Goal: Navigation & Orientation: Find specific page/section

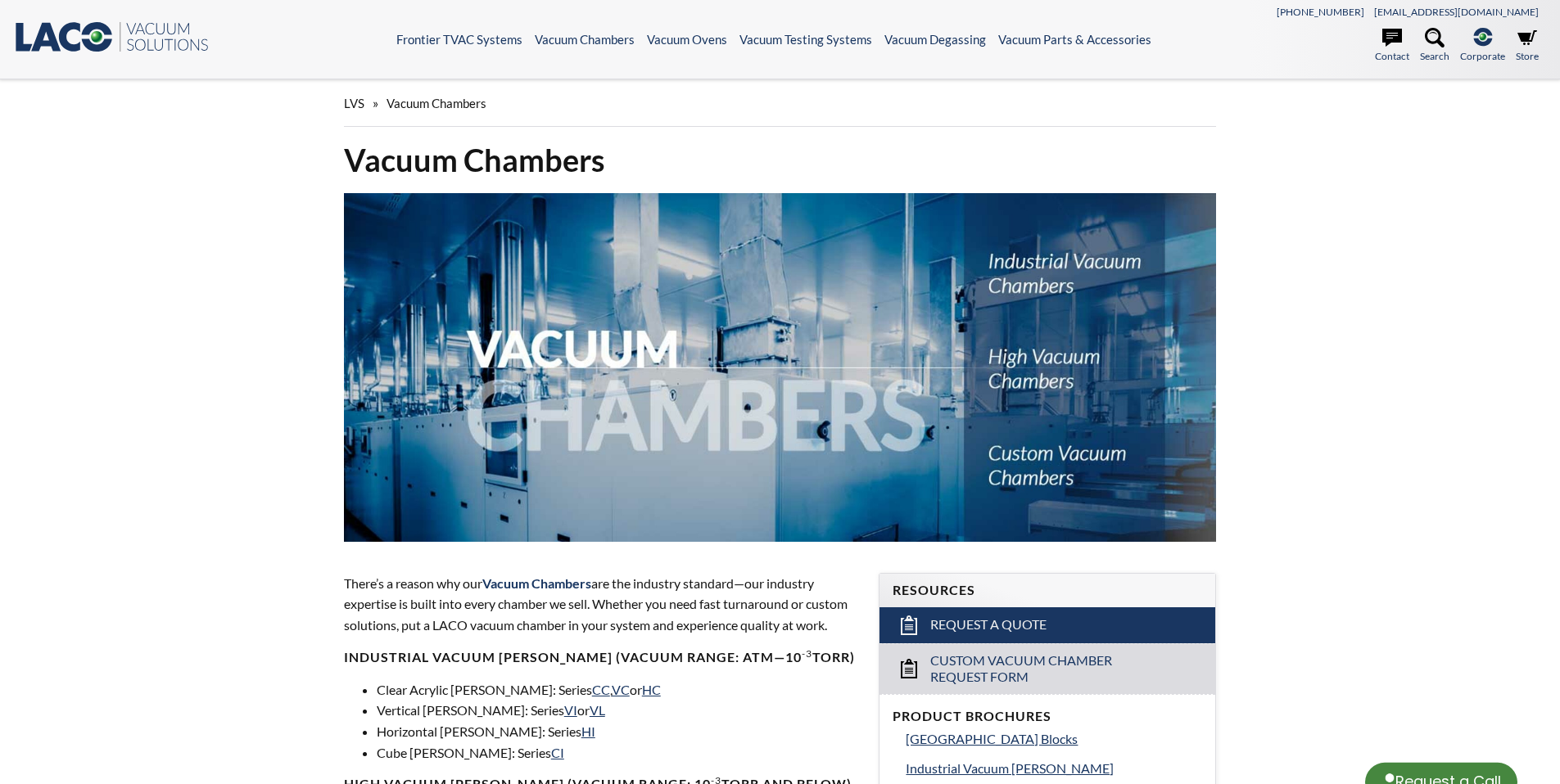
select select "Language Translate Widget"
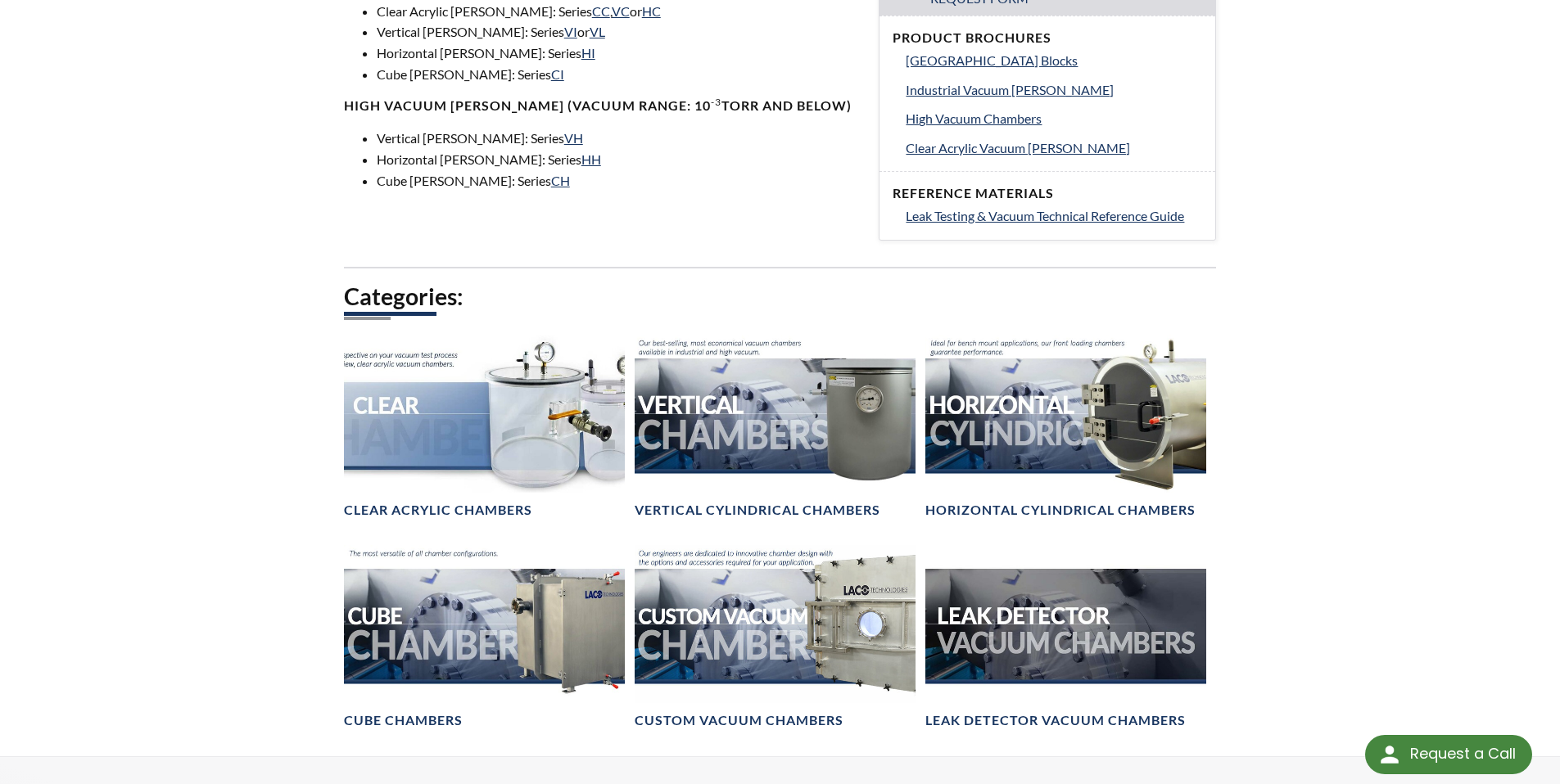
scroll to position [877, 0]
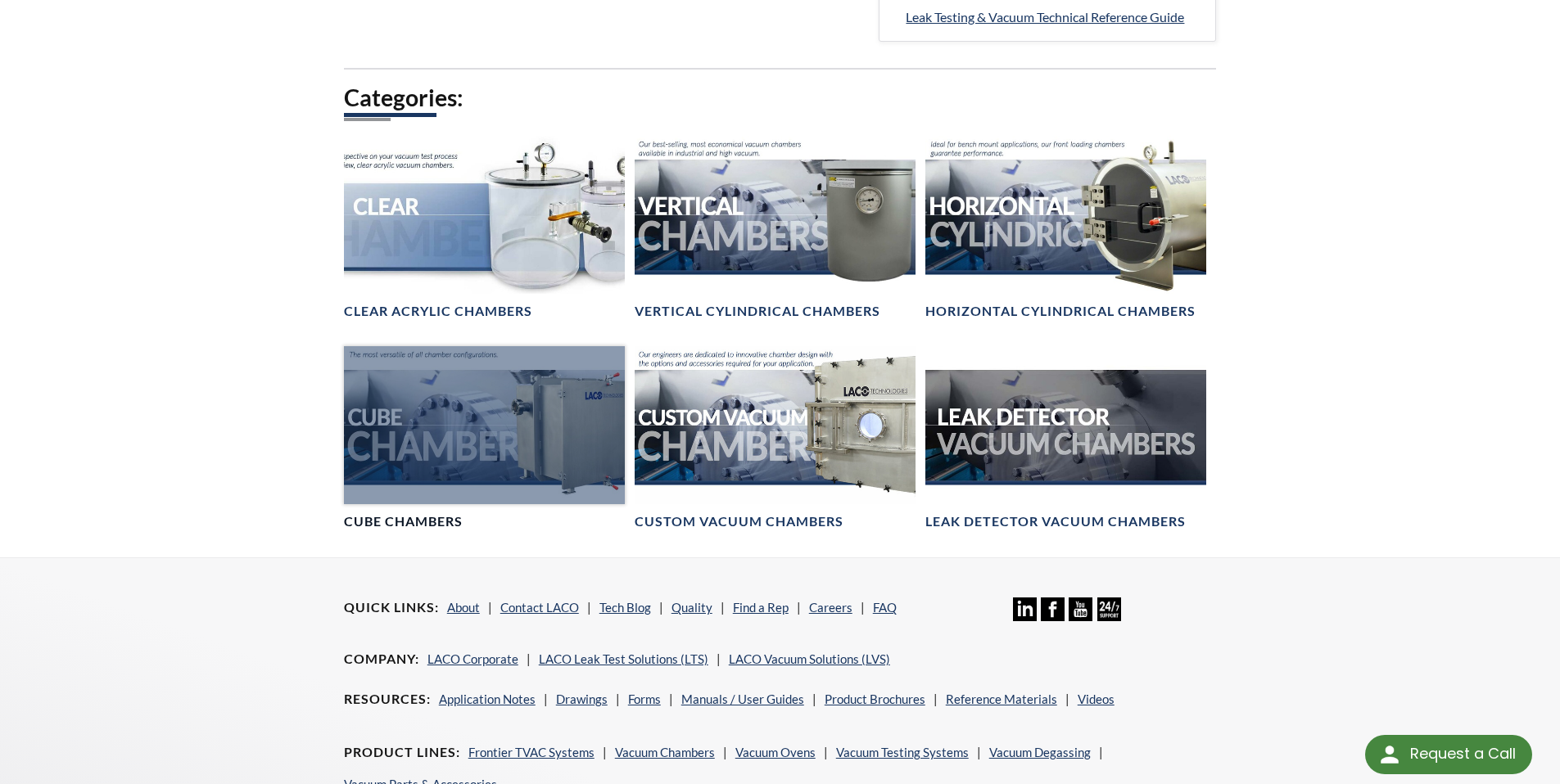
click at [516, 418] on div at bounding box center [484, 425] width 281 height 158
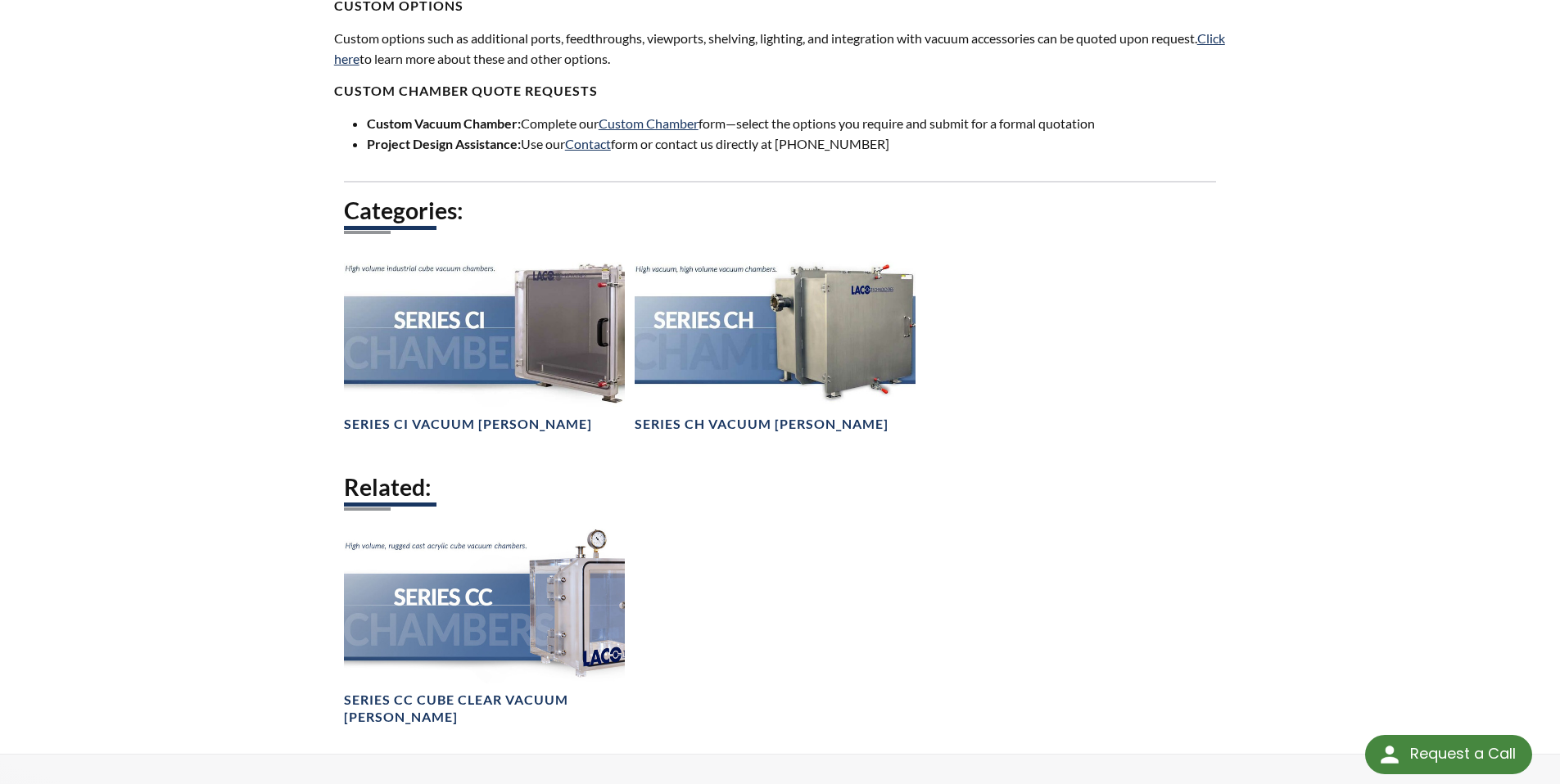
scroll to position [1085, 0]
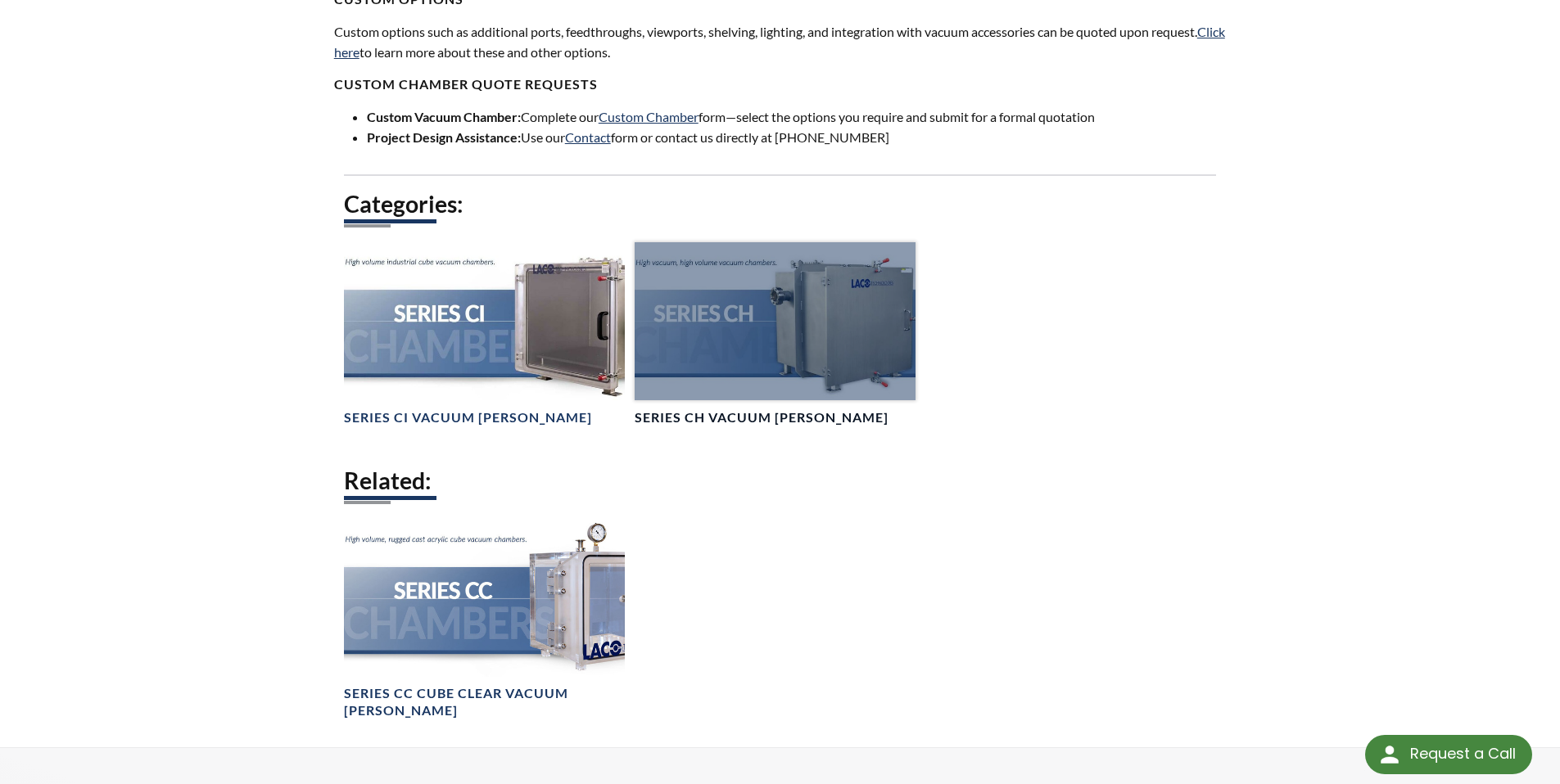
click at [863, 329] on div at bounding box center [775, 322] width 281 height 158
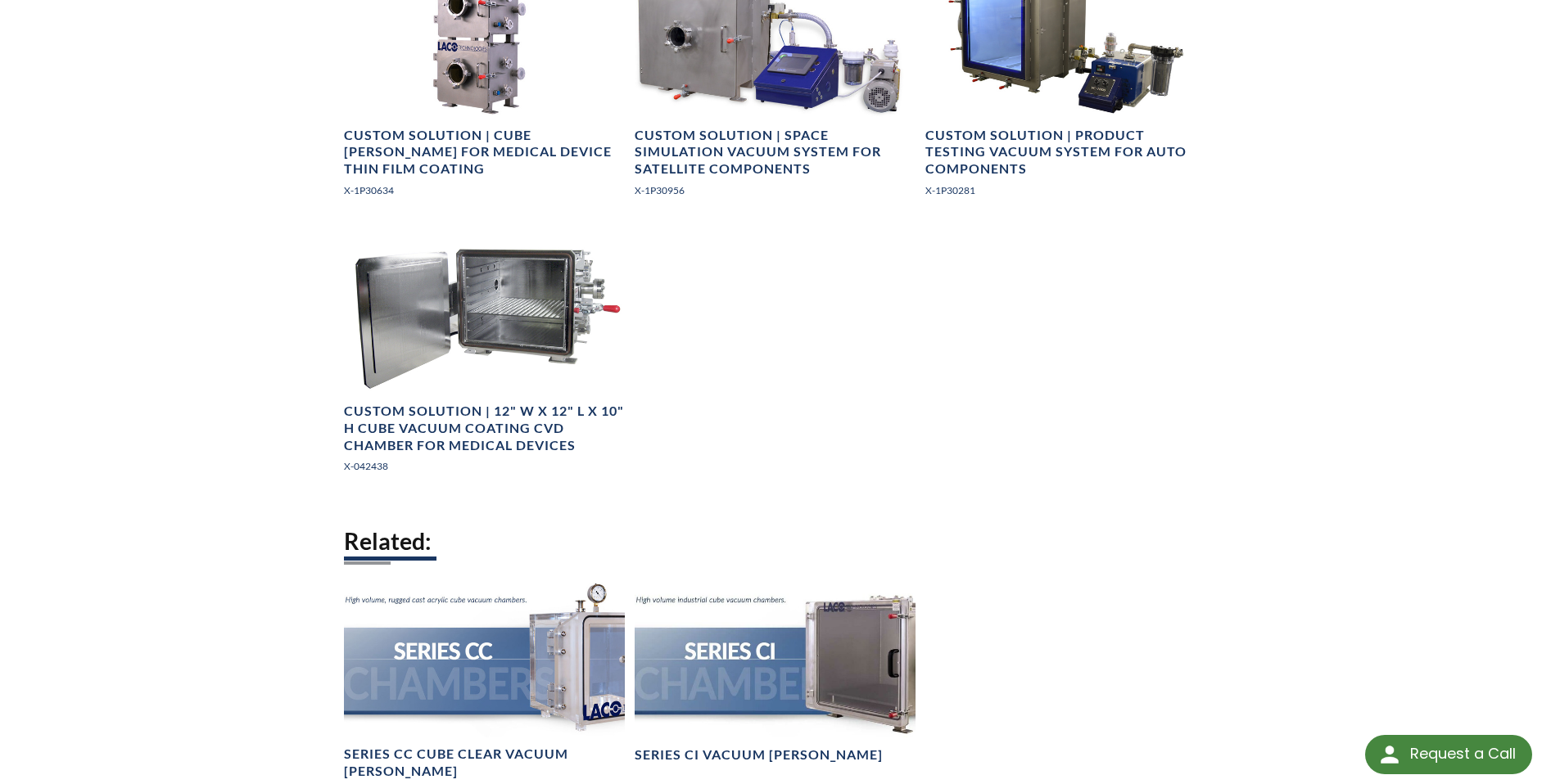
scroll to position [2354, 0]
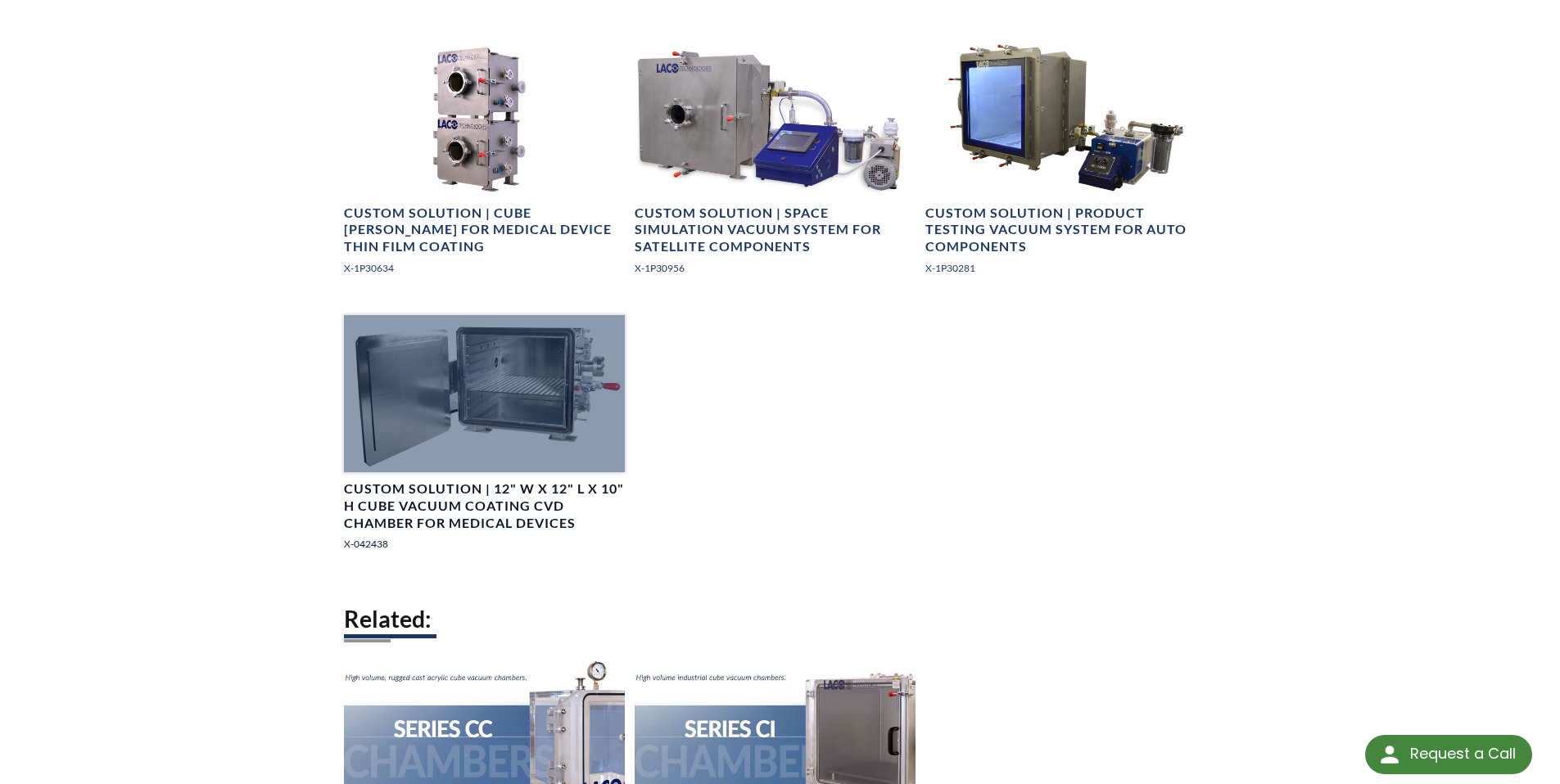
click at [477, 388] on div at bounding box center [484, 394] width 281 height 158
